Goal: Task Accomplishment & Management: Complete application form

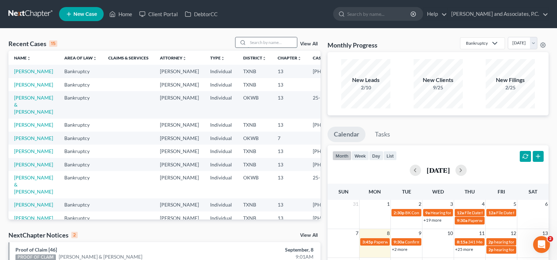
click at [258, 41] on input "search" at bounding box center [272, 42] width 49 height 10
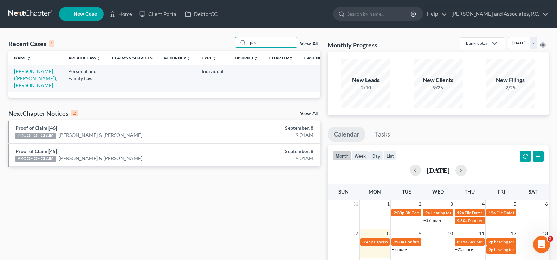
type input "pas"
click at [20, 75] on td "Paschall (Barrow), Megan" at bounding box center [35, 78] width 54 height 27
click at [21, 76] on link "Paschall (Barrow), Megan" at bounding box center [35, 78] width 43 height 20
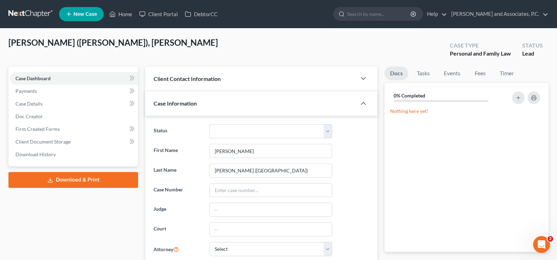
scroll to position [70, 0]
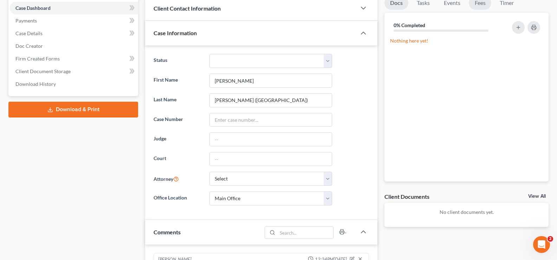
click at [483, 3] on link "Fees" at bounding box center [480, 3] width 22 height 14
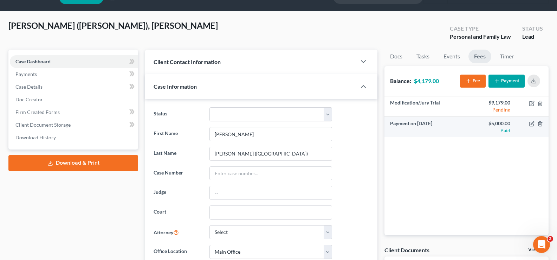
scroll to position [0, 0]
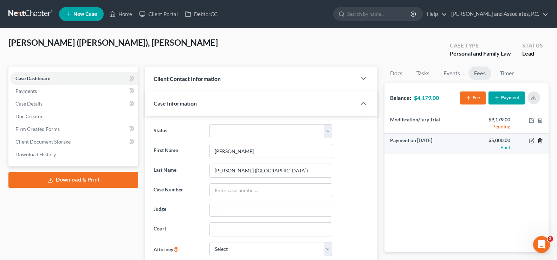
click at [542, 141] on icon "button" at bounding box center [540, 140] width 3 height 5
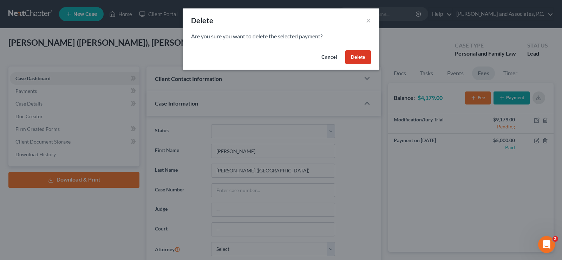
click at [361, 58] on button "Delete" at bounding box center [359, 57] width 26 height 14
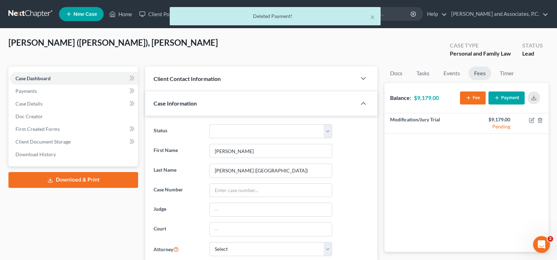
click at [501, 98] on button "Payment" at bounding box center [507, 97] width 36 height 13
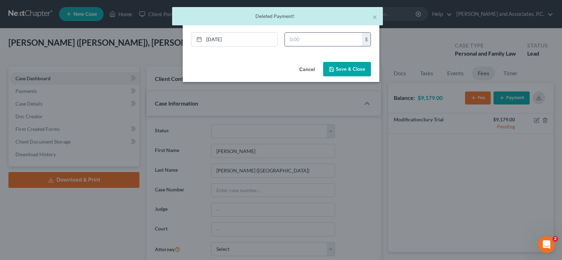
click at [298, 39] on input "text" at bounding box center [323, 39] width 77 height 13
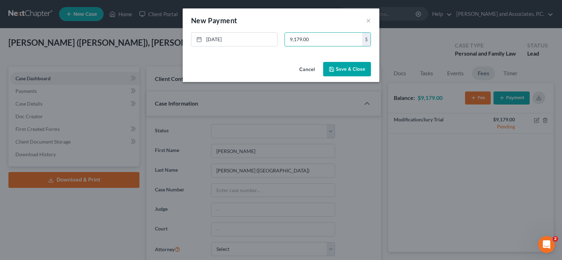
type input "9,179.00"
click at [355, 70] on button "Save & Close" at bounding box center [347, 69] width 48 height 15
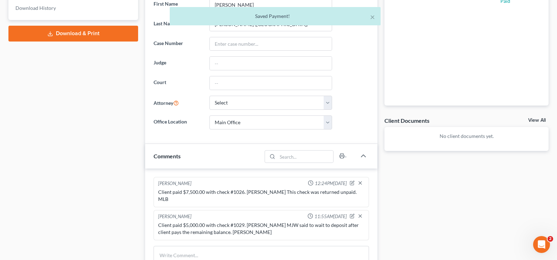
scroll to position [211, 0]
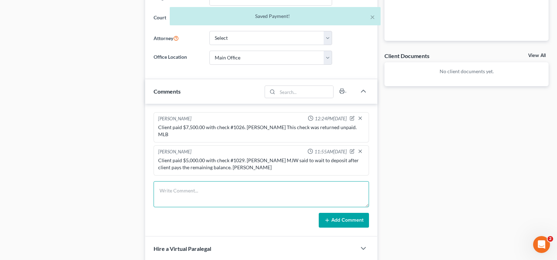
click at [208, 186] on textarea at bounding box center [262, 194] width 216 height 26
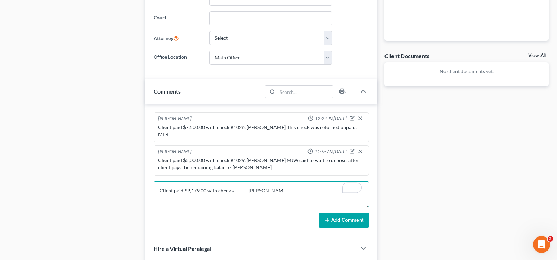
type textarea "Client paid $9,179.00 with check #_____. Misty Barr"
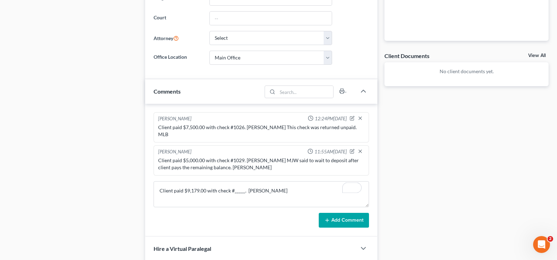
click at [342, 213] on button "Add Comment" at bounding box center [344, 220] width 50 height 15
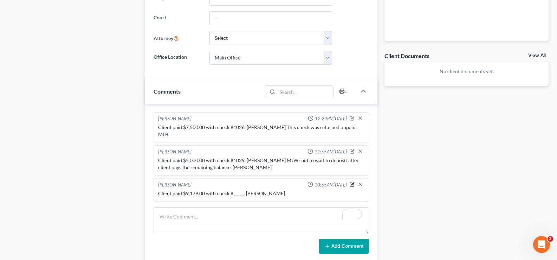
click at [352, 182] on icon "button" at bounding box center [353, 183] width 3 height 3
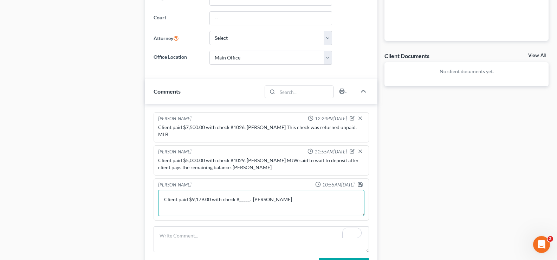
click at [246, 194] on textarea "Client paid $9,179.00 with check #_____. Misty Barr" at bounding box center [261, 203] width 206 height 26
type textarea "Client paid $9,179.00 with check #1033. Misty Barr"
click at [361, 181] on icon "button" at bounding box center [361, 184] width 6 height 6
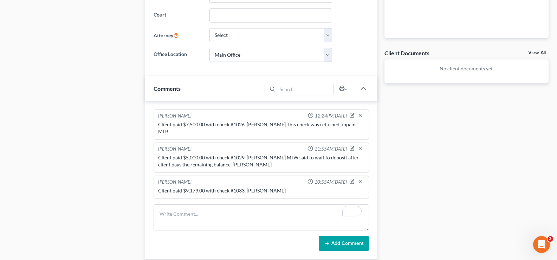
scroll to position [281, 0]
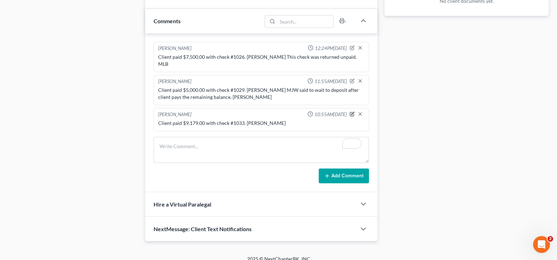
click at [354, 111] on icon "button" at bounding box center [352, 113] width 5 height 5
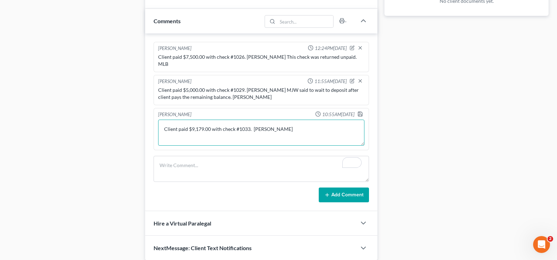
click at [305, 124] on textarea "Client paid $9,179.00 with check #1033. Misty Barr" at bounding box center [261, 133] width 206 height 26
type textarea "Client paid $9,179.00 with check #1033. Misty Barr I need to retrun check #1029…"
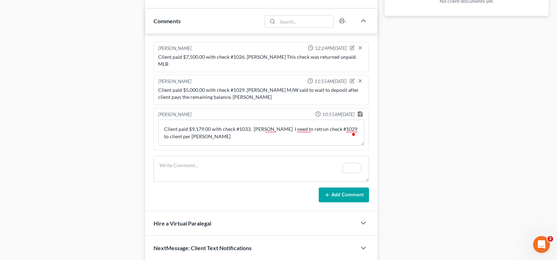
click at [361, 111] on icon "button" at bounding box center [361, 114] width 6 height 6
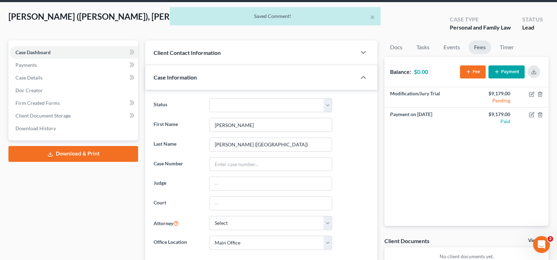
scroll to position [0, 0]
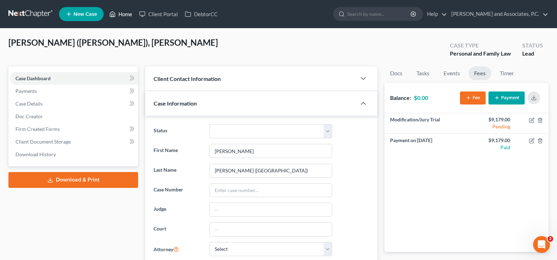
click at [119, 14] on link "Home" at bounding box center [121, 14] width 30 height 13
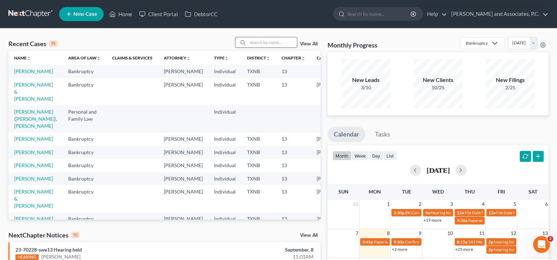
click at [255, 44] on input "search" at bounding box center [272, 42] width 49 height 10
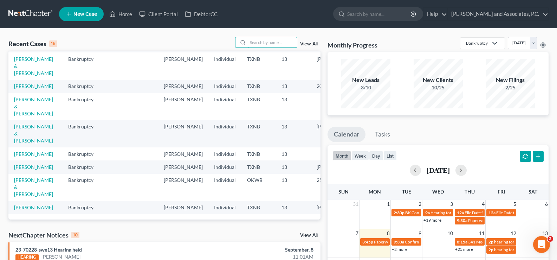
scroll to position [141, 0]
click at [18, 116] on link "[PERSON_NAME] & [PERSON_NAME]" at bounding box center [33, 106] width 39 height 20
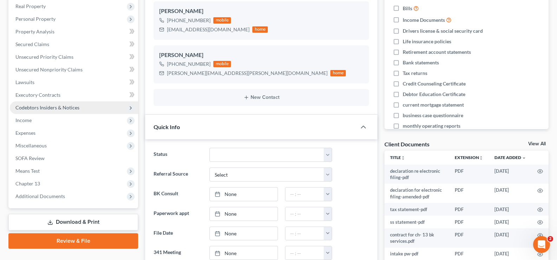
scroll to position [141, 0]
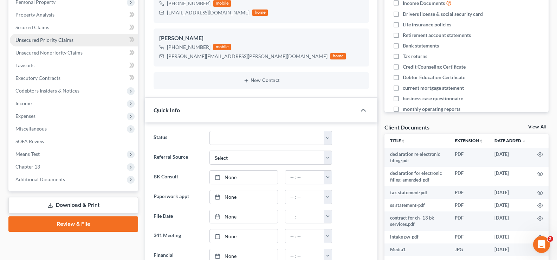
click at [36, 42] on span "Unsecured Priority Claims" at bounding box center [44, 40] width 58 height 6
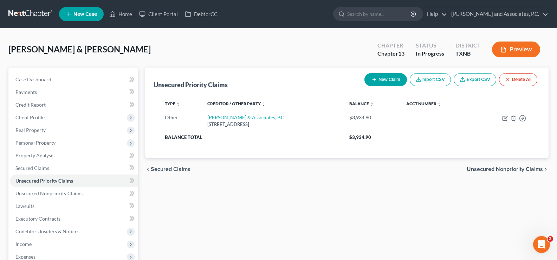
click at [380, 80] on button "New Claim" at bounding box center [386, 79] width 43 height 13
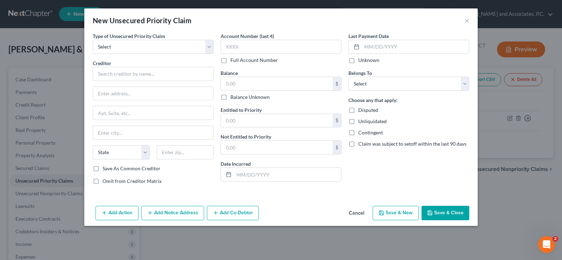
drag, startPoint x: 356, startPoint y: 208, endPoint x: 360, endPoint y: 211, distance: 4.9
click at [356, 208] on button "Cancel" at bounding box center [356, 213] width 27 height 14
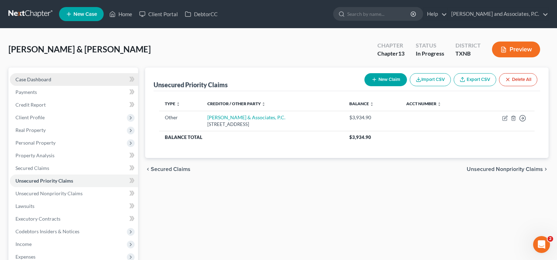
click at [26, 78] on span "Case Dashboard" at bounding box center [33, 79] width 36 height 6
select select "7"
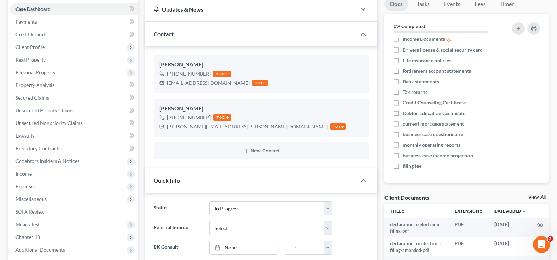
scroll to position [141, 0]
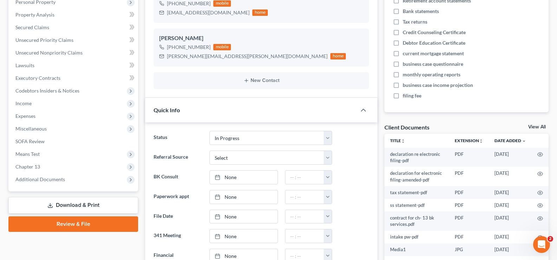
click at [534, 127] on link "View All" at bounding box center [537, 126] width 18 height 5
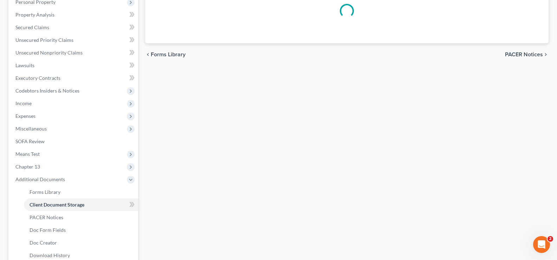
scroll to position [139, 0]
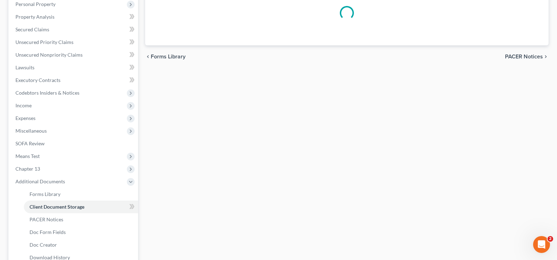
select select "19"
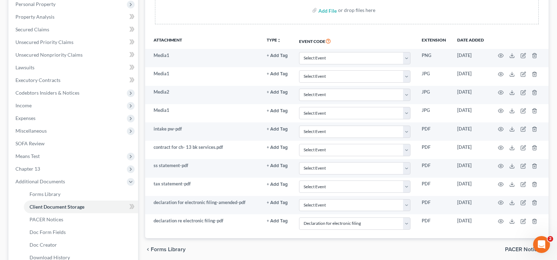
scroll to position [0, 0]
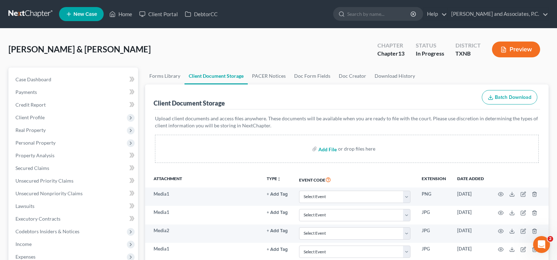
click at [327, 150] on input "file" at bounding box center [327, 148] width 17 height 13
type input "C:\fakepath\credit counseling (debtor).pdf"
select select "19"
click at [324, 148] on input "file" at bounding box center [327, 148] width 17 height 13
type input "C:\fakepath\credit counseling (joint debtor).pdf"
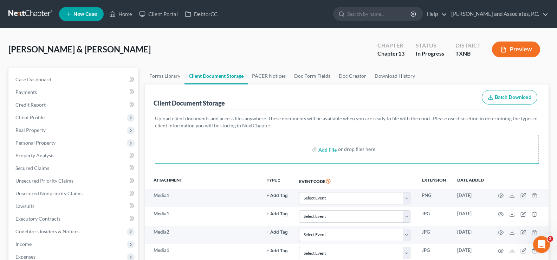
select select "19"
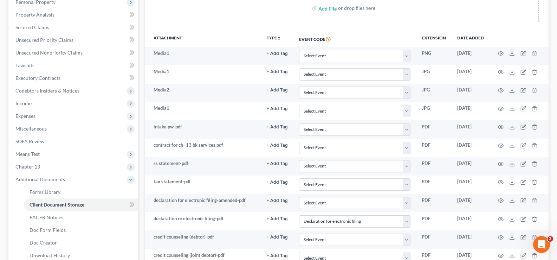
scroll to position [211, 0]
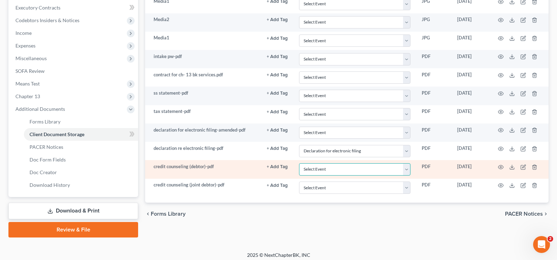
click at [406, 172] on select "Select Event 20 Largest unsecured creditors Amended petition Attachment to Volu…" at bounding box center [354, 169] width 111 height 12
select select "6"
click at [299, 163] on select "Select Event 20 Largest unsecured creditors Amended petition Attachment to Volu…" at bounding box center [354, 169] width 111 height 12
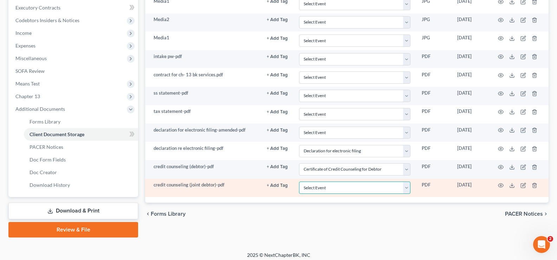
click at [406, 189] on select "Select Event 20 Largest unsecured creditors Amended petition Attachment to Volu…" at bounding box center [354, 187] width 111 height 12
select select "7"
click at [299, 181] on select "Select Event 20 Largest unsecured creditors Amended petition Attachment to Volu…" at bounding box center [354, 187] width 111 height 12
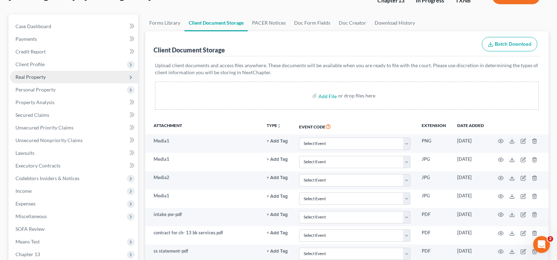
scroll to position [70, 0]
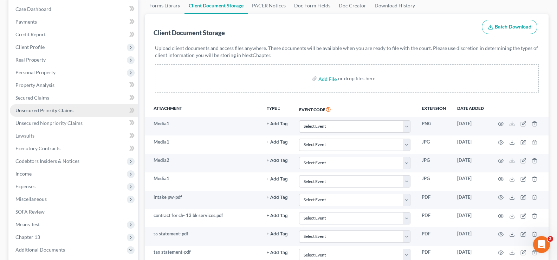
click at [80, 110] on link "Unsecured Priority Claims" at bounding box center [74, 110] width 128 height 13
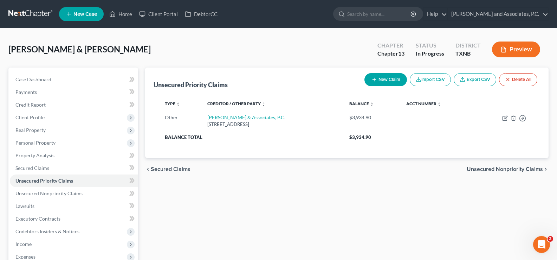
click at [386, 81] on button "New Claim" at bounding box center [386, 79] width 43 height 13
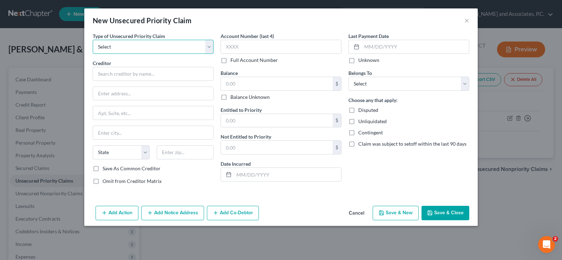
click at [210, 47] on select "Select Taxes & Other Government Units Domestic Support Obligations Extensions o…" at bounding box center [153, 47] width 121 height 14
select select "0"
click at [93, 40] on select "Select Taxes & Other Government Units Domestic Support Obligations Extensions o…" at bounding box center [153, 47] width 121 height 14
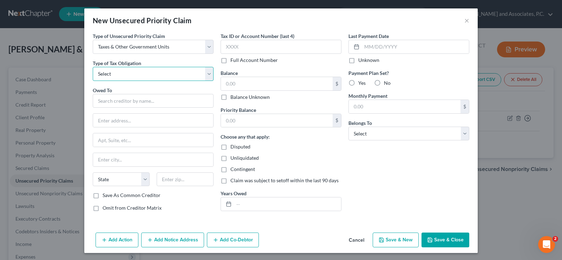
click at [165, 74] on select "Select Federal City State Franchise Tax Board Other" at bounding box center [153, 74] width 121 height 14
select select "0"
click at [93, 67] on select "Select Federal City State Franchise Tax Board Other" at bounding box center [153, 74] width 121 height 14
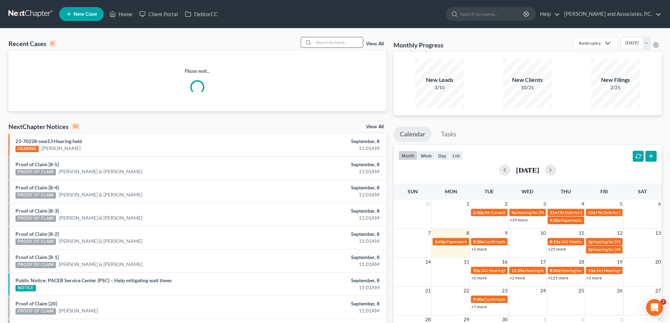
click at [325, 44] on input "search" at bounding box center [338, 42] width 49 height 10
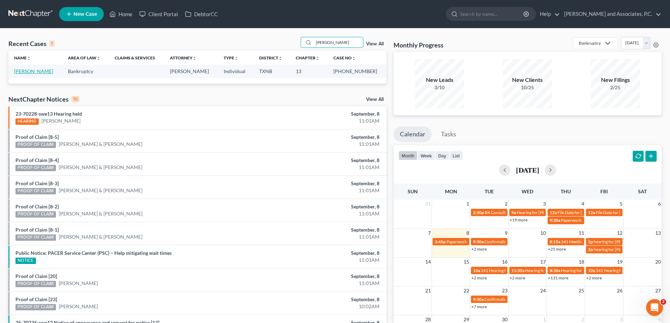
type input "tigert"
click at [34, 71] on link "Tigert, Jimmy" at bounding box center [33, 71] width 39 height 6
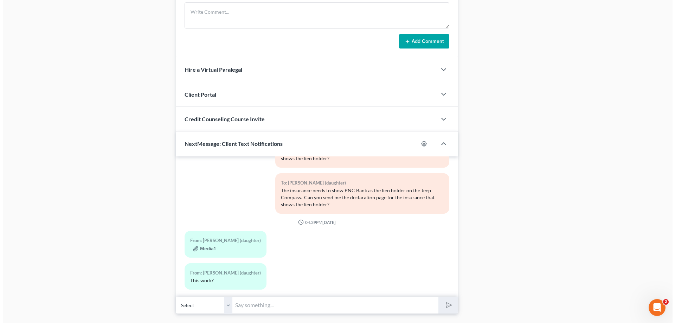
scroll to position [528, 0]
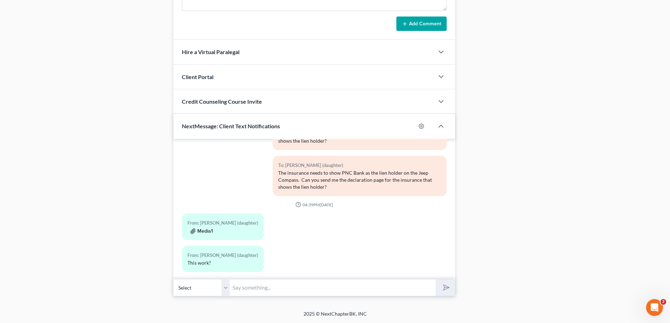
click at [208, 229] on button "Media1" at bounding box center [201, 232] width 22 height 6
click at [207, 229] on button "Media1" at bounding box center [201, 232] width 22 height 6
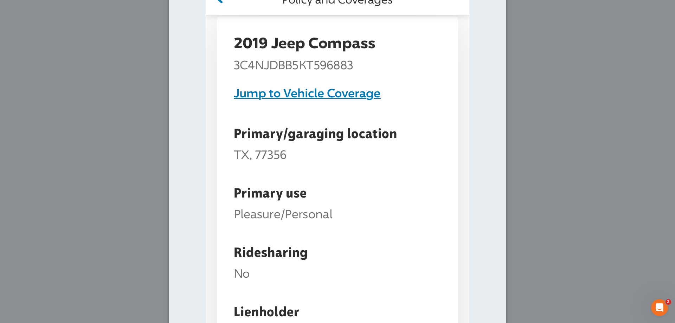
scroll to position [0, 0]
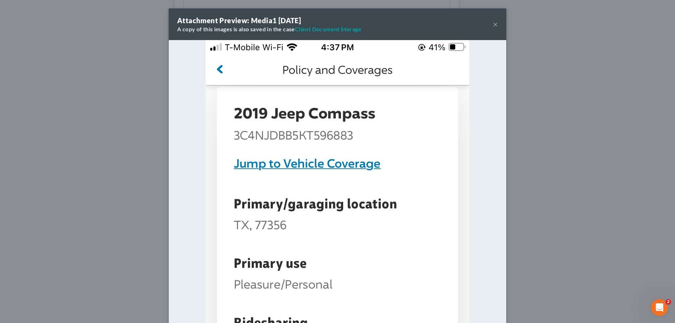
click at [540, 211] on div "Attachment Preview: Media1 09/05/2025 A copy of this images is also saved in th…" at bounding box center [337, 161] width 675 height 323
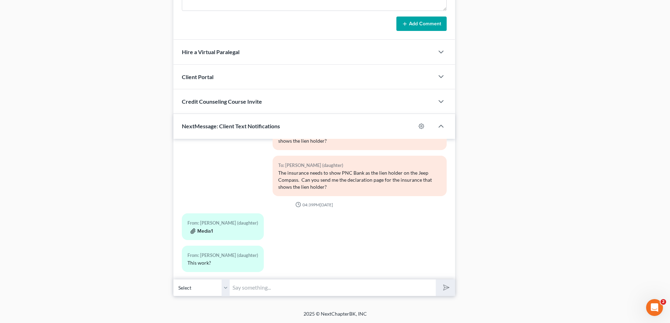
click at [201, 229] on button "Media1" at bounding box center [201, 232] width 22 height 6
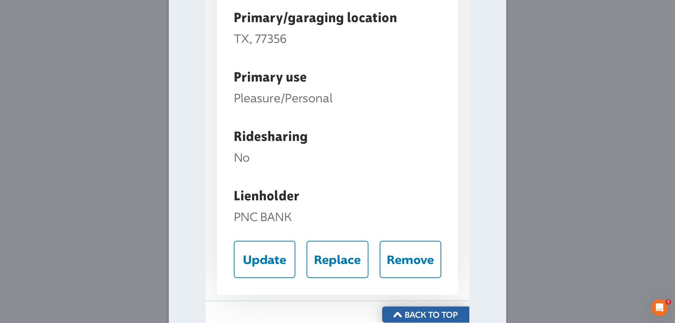
scroll to position [218, 0]
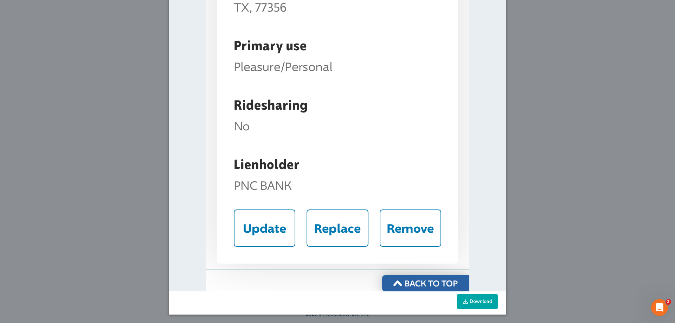
click at [469, 303] on link "Download" at bounding box center [477, 301] width 41 height 15
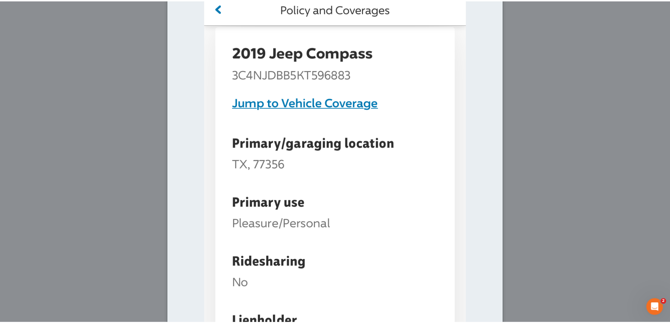
scroll to position [0, 0]
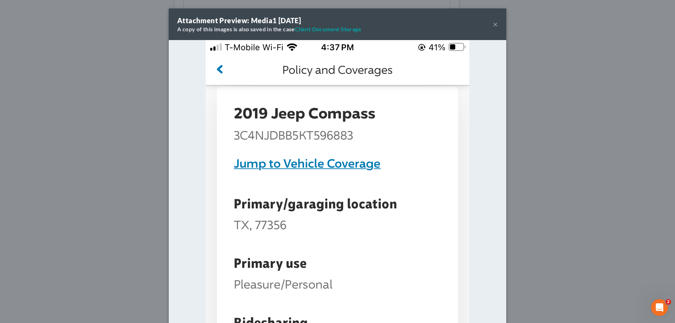
click at [493, 21] on button "×" at bounding box center [495, 24] width 5 height 8
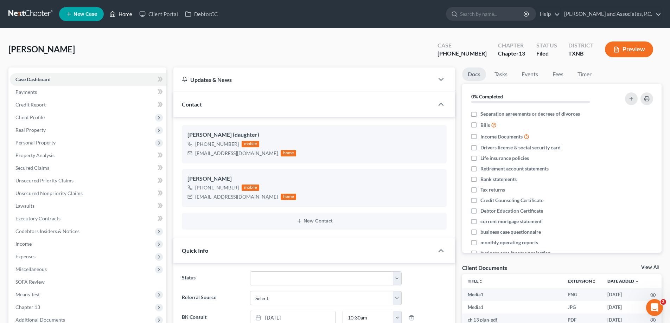
click at [119, 12] on link "Home" at bounding box center [121, 14] width 30 height 13
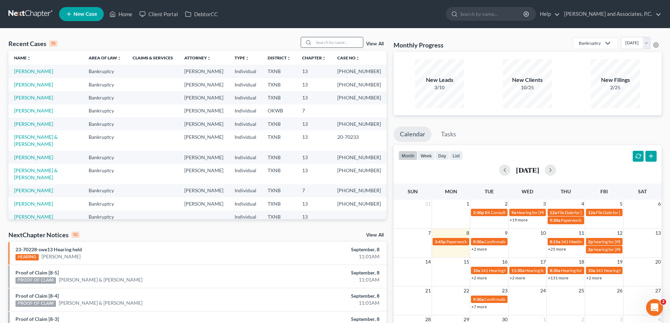
click at [331, 41] on input "search" at bounding box center [338, 42] width 49 height 10
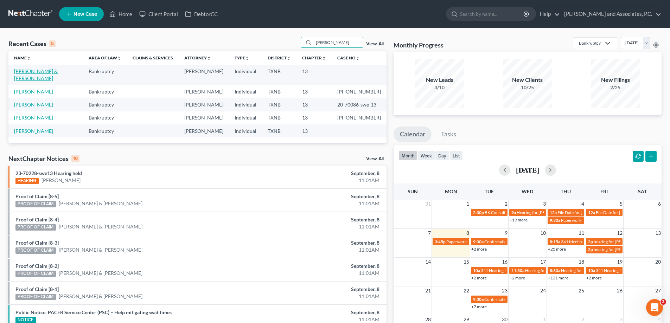
type input "poore"
click at [24, 70] on link "[PERSON_NAME] & [PERSON_NAME]" at bounding box center [36, 74] width 44 height 13
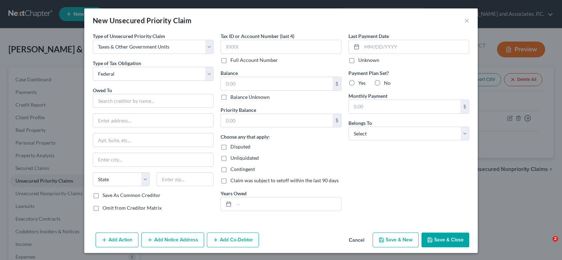
select select "0"
click at [150, 105] on input "text" at bounding box center [153, 101] width 121 height 14
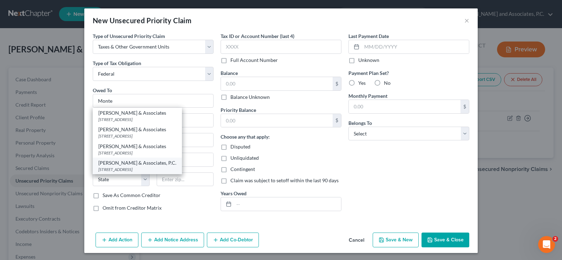
click at [146, 167] on div "[STREET_ADDRESS]" at bounding box center [137, 169] width 78 height 6
type input "[PERSON_NAME] & Associates, P.C."
type input "[STREET_ADDRESS]"
type input "[GEOGRAPHIC_DATA]"
select select "45"
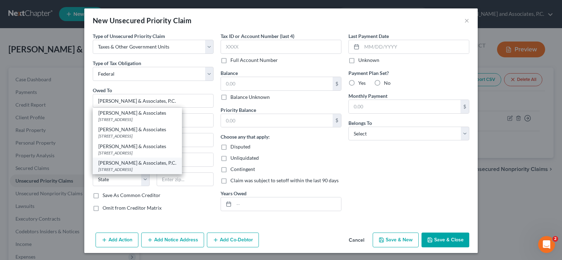
type input "76301"
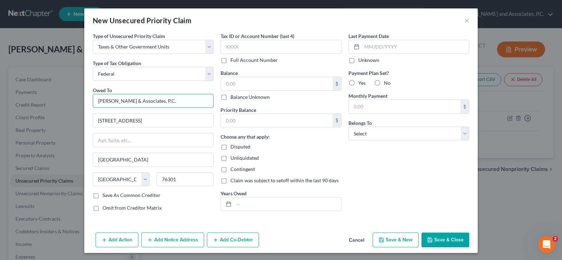
click at [175, 100] on input "[PERSON_NAME] & Associates, P.C." at bounding box center [153, 101] width 121 height 14
type input "[PERSON_NAME] & Associates, P.C"
click at [355, 239] on button "Cancel" at bounding box center [356, 240] width 27 height 14
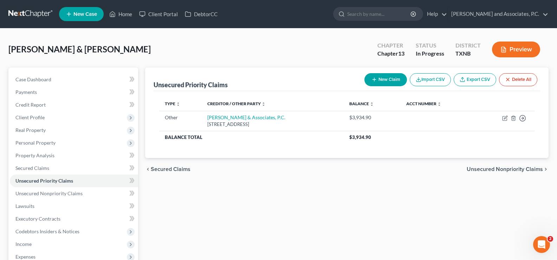
click at [383, 82] on button "New Claim" at bounding box center [386, 79] width 43 height 13
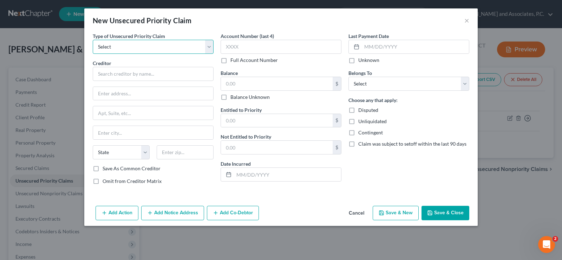
click at [126, 45] on select "Select Taxes & Other Government Units Domestic Support Obligations Extensions o…" at bounding box center [153, 47] width 121 height 14
click at [93, 40] on select "Select Taxes & Other Government Units Domestic Support Obligations Extensions o…" at bounding box center [153, 47] width 121 height 14
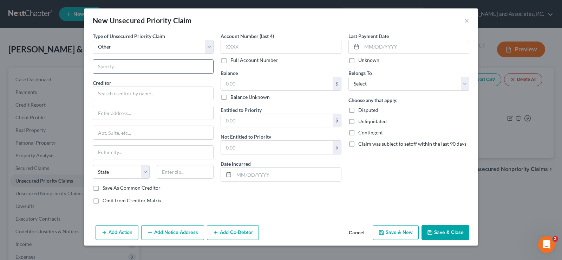
click at [156, 66] on input "text" at bounding box center [153, 66] width 120 height 13
click at [211, 48] on select "Select Taxes & Other Government Units Domestic Support Obligations Extensions o…" at bounding box center [153, 47] width 121 height 14
select select "0"
click at [93, 40] on select "Select Taxes & Other Government Units Domestic Support Obligations Extensions o…" at bounding box center [153, 47] width 121 height 14
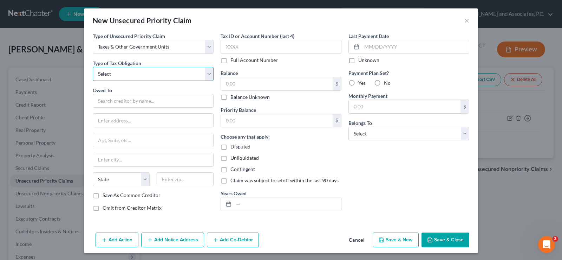
click at [161, 71] on select "Select Federal City State Franchise Tax Board Other" at bounding box center [153, 74] width 121 height 14
select select "0"
click at [93, 67] on select "Select Federal City State Franchise Tax Board Other" at bounding box center [153, 74] width 121 height 14
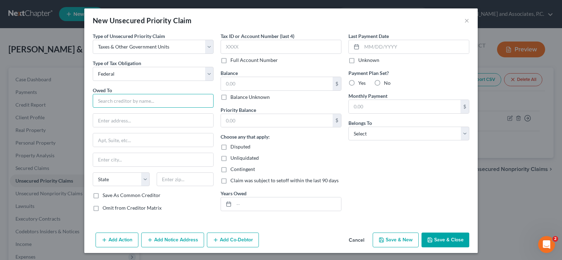
click at [159, 101] on input "text" at bounding box center [153, 101] width 121 height 14
